Goal: Use online tool/utility: Utilize a website feature to perform a specific function

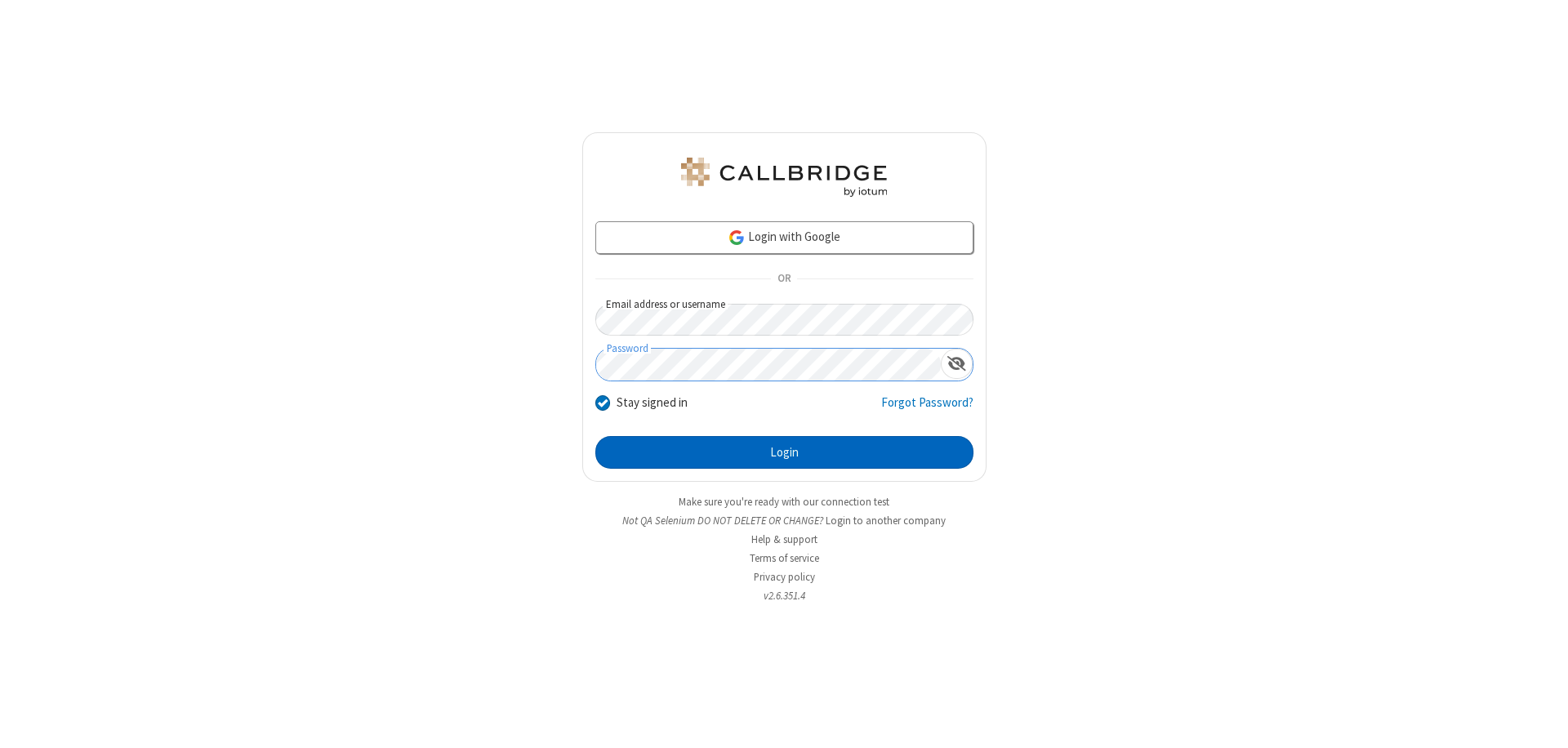
click at [784, 452] on button "Login" at bounding box center [784, 452] width 378 height 33
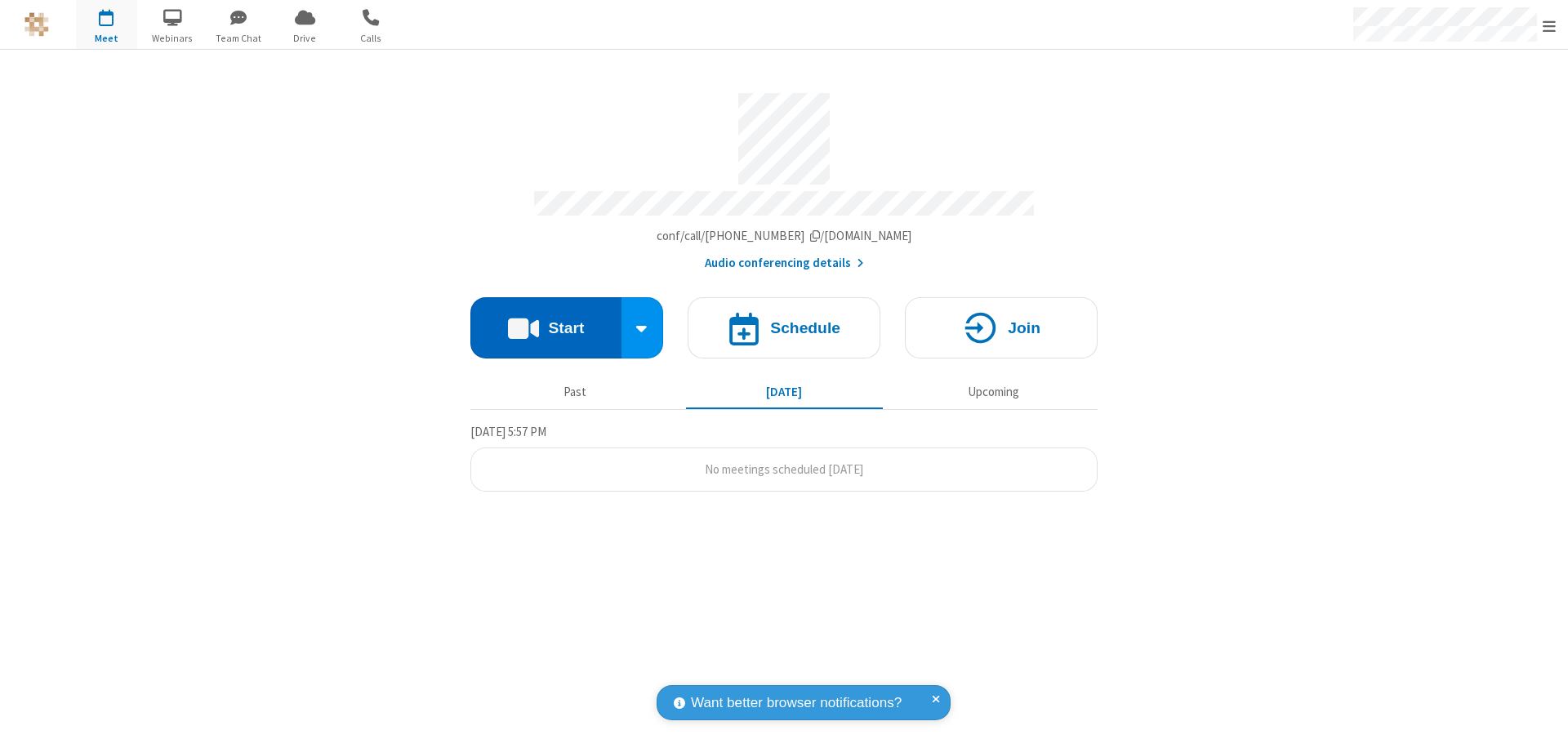
click at [546, 320] on button "Start" at bounding box center [546, 328] width 151 height 62
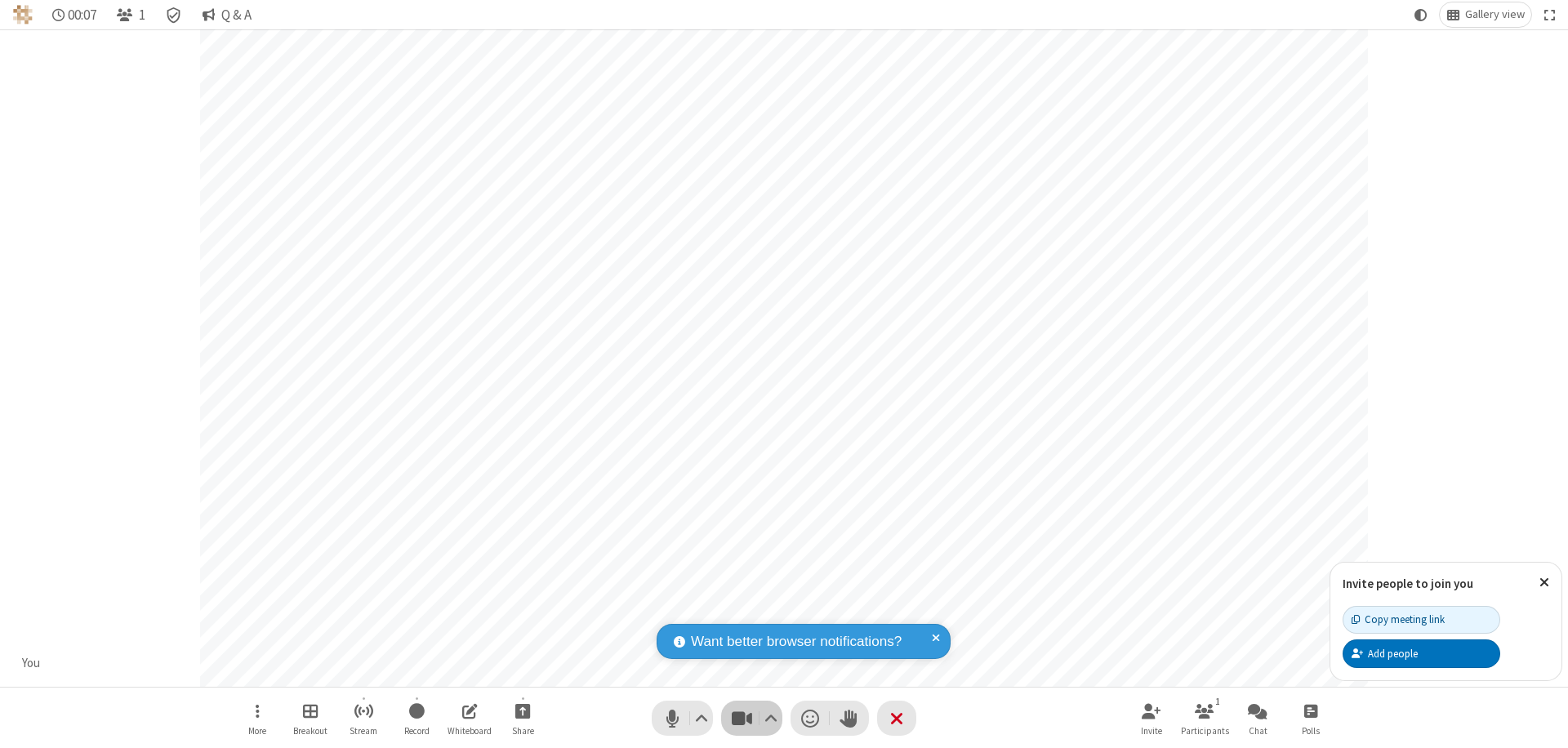
click at [741, 718] on span "Stop video (⌘+Shift+V)" at bounding box center [741, 718] width 24 height 24
click at [741, 718] on span "Start video (⌘+Shift+V)" at bounding box center [741, 718] width 24 height 24
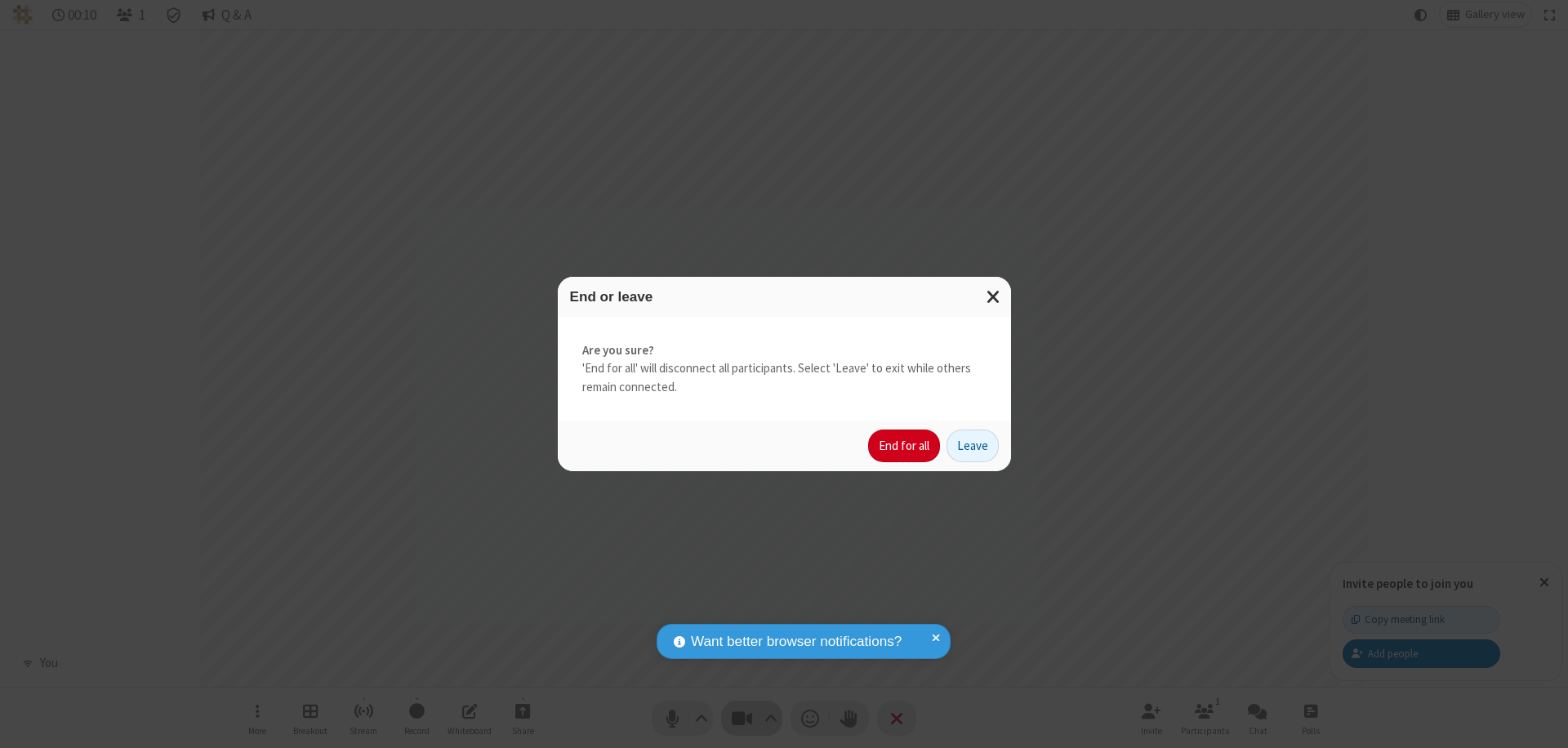
click at [905, 446] on button "End for all" at bounding box center [904, 446] width 72 height 33
